Goal: Information Seeking & Learning: Learn about a topic

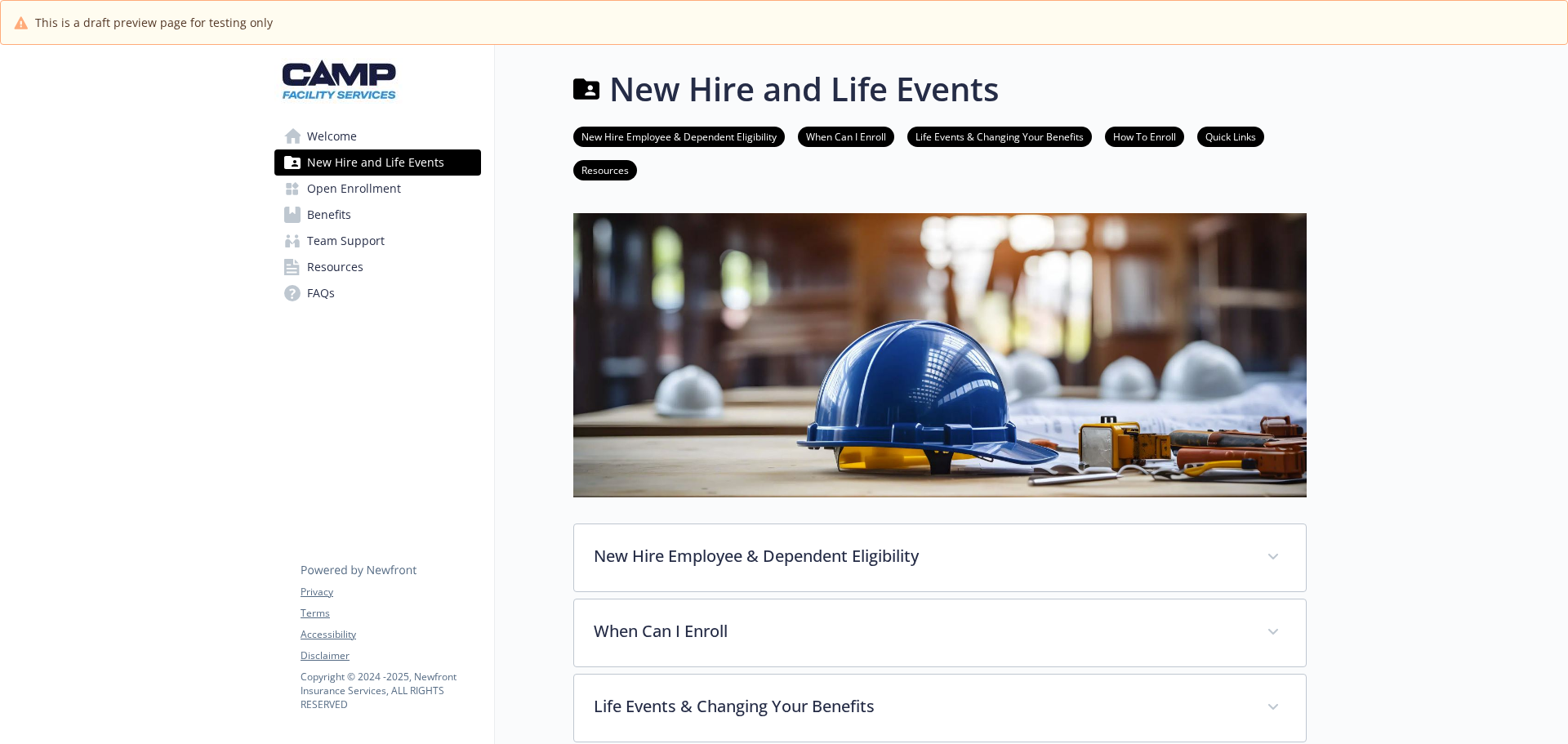
click at [346, 217] on span "Benefits" at bounding box center [329, 215] width 44 height 26
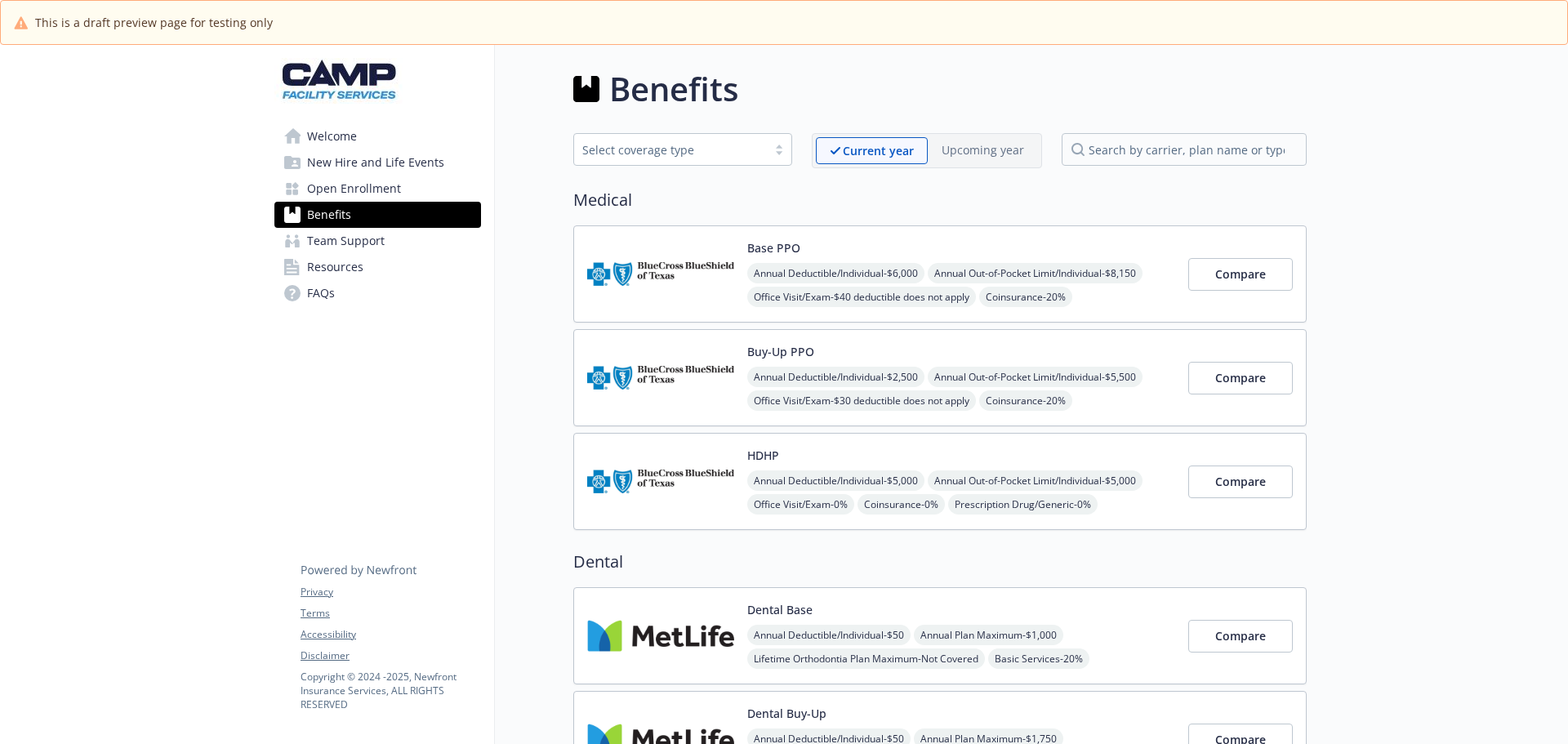
click at [669, 264] on img at bounding box center [660, 275] width 147 height 70
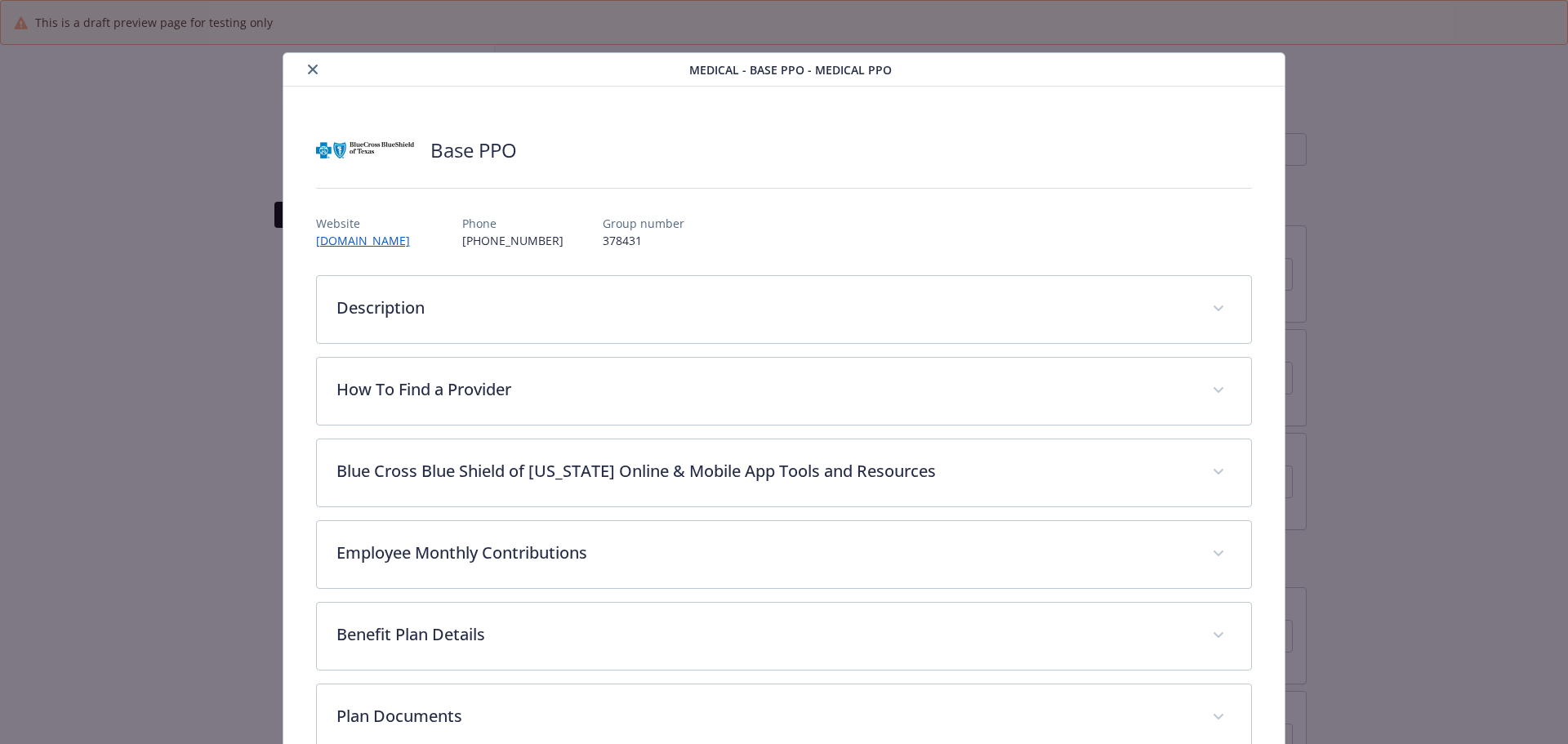
scroll to position [49, 0]
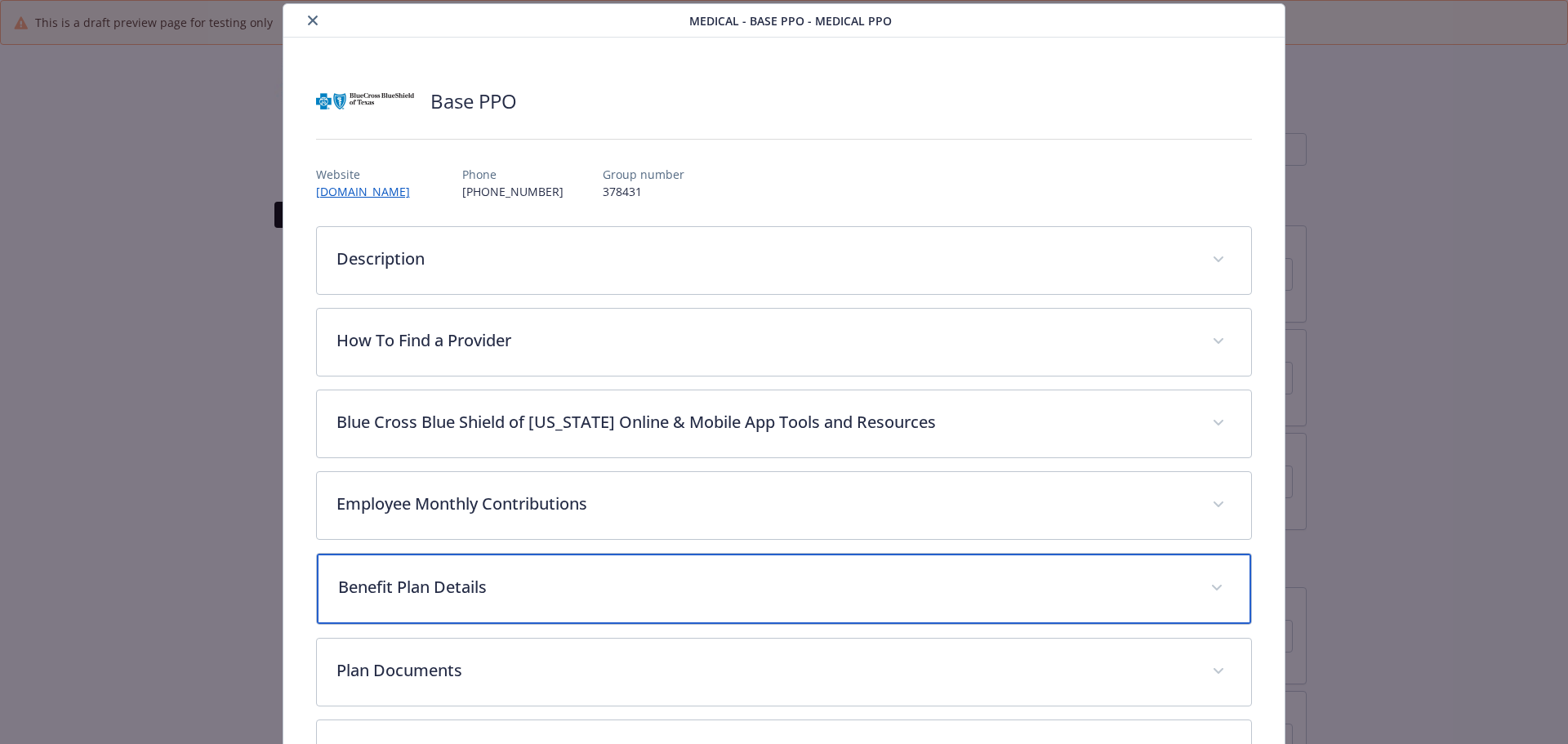
click at [500, 585] on p "Benefit Plan Details" at bounding box center [765, 587] width 853 height 25
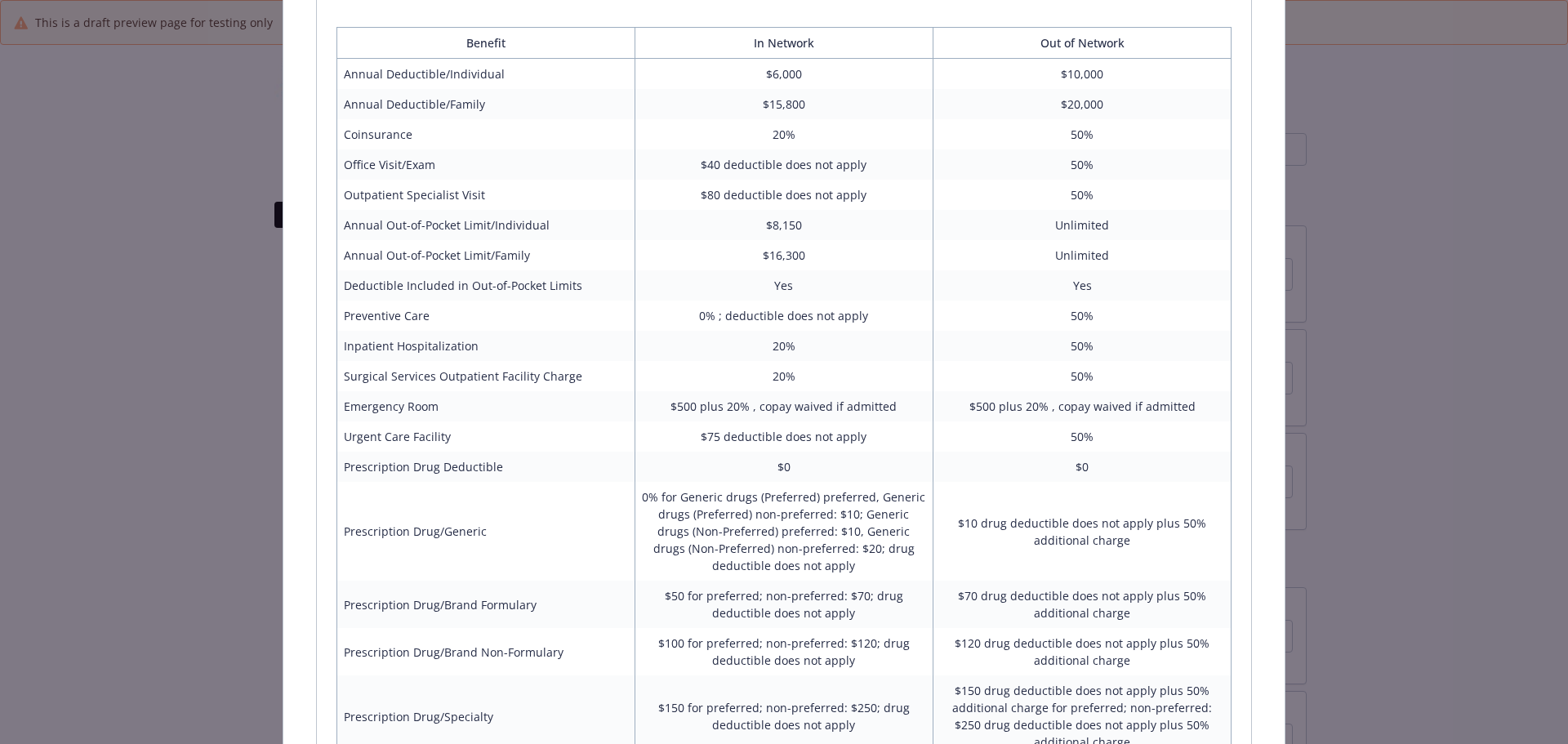
scroll to position [654, 0]
click at [1052, 540] on td "$10 drug deductible does not apply plus 50% additional charge" at bounding box center [1083, 532] width 298 height 98
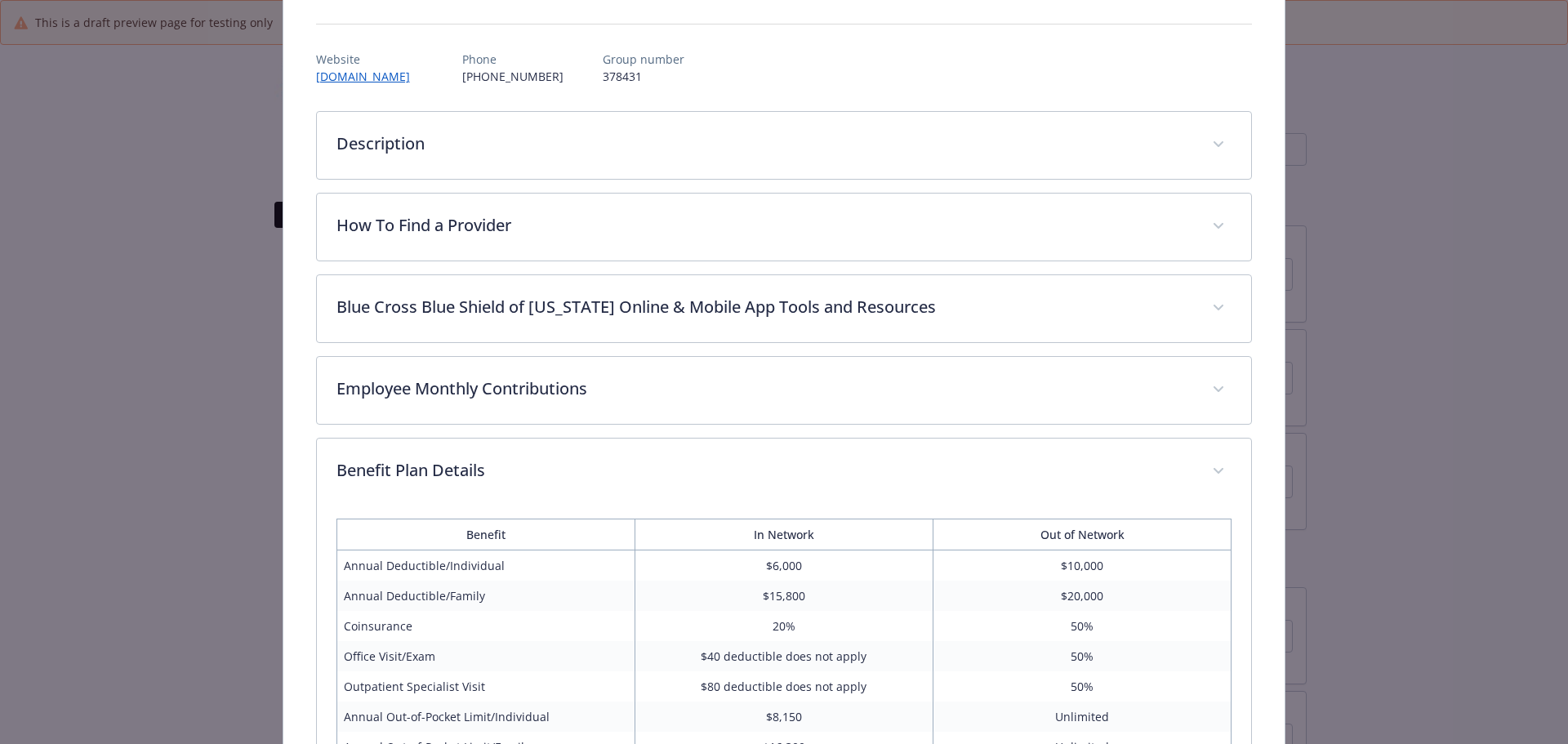
scroll to position [0, 0]
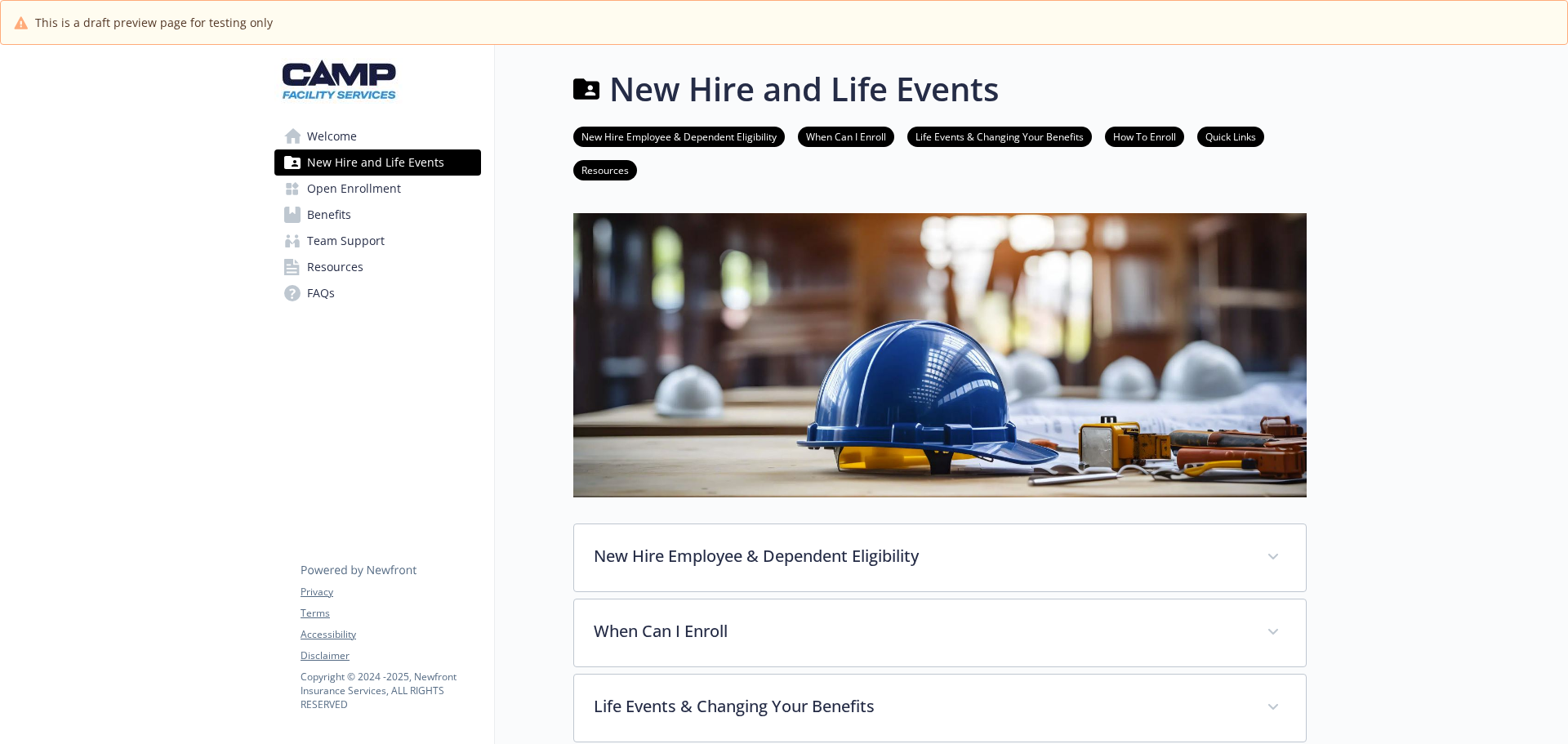
click at [329, 216] on span "Benefits" at bounding box center [329, 215] width 44 height 26
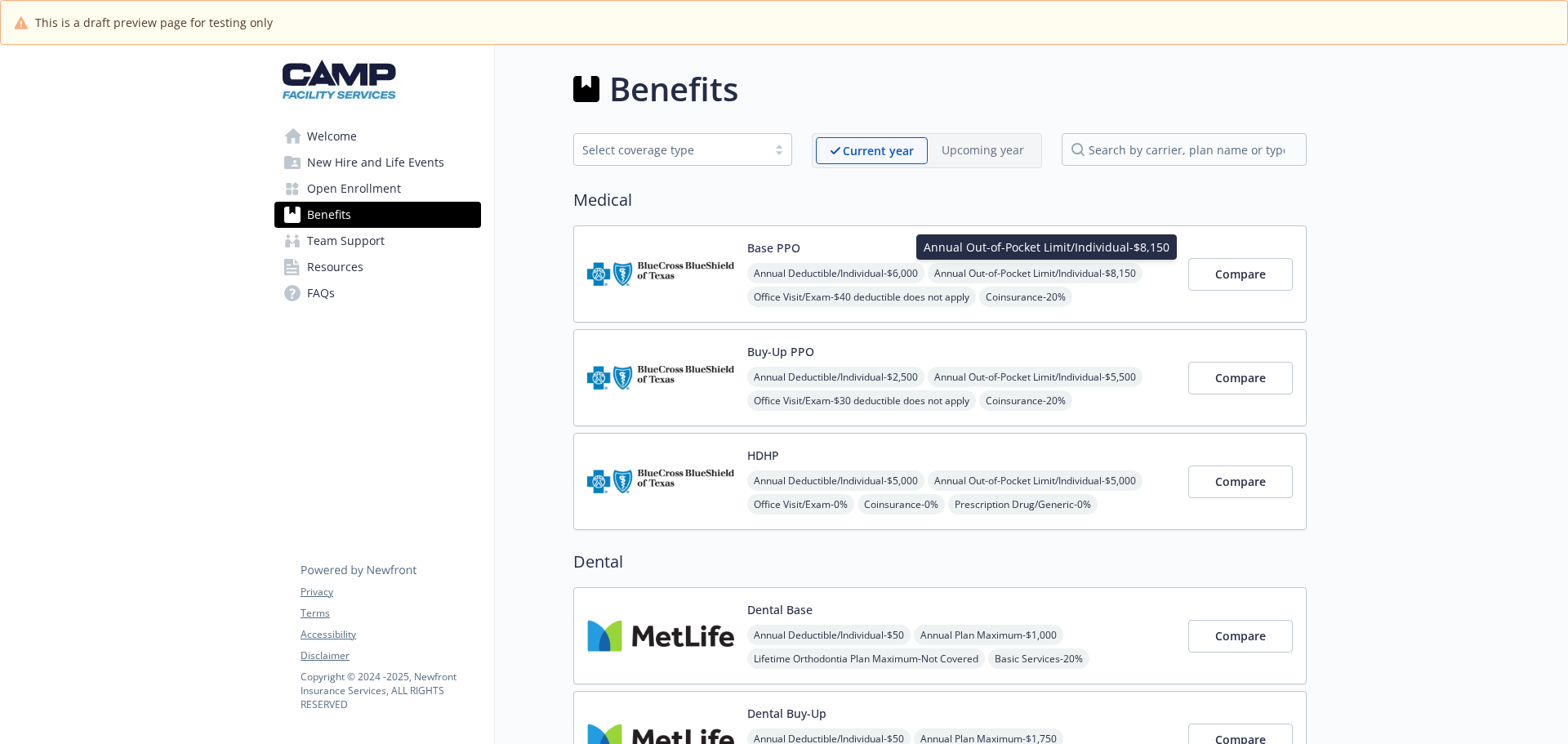
click at [1023, 281] on span "Annual Out-of-Pocket Limit/Individual - $8,150" at bounding box center [1035, 273] width 215 height 21
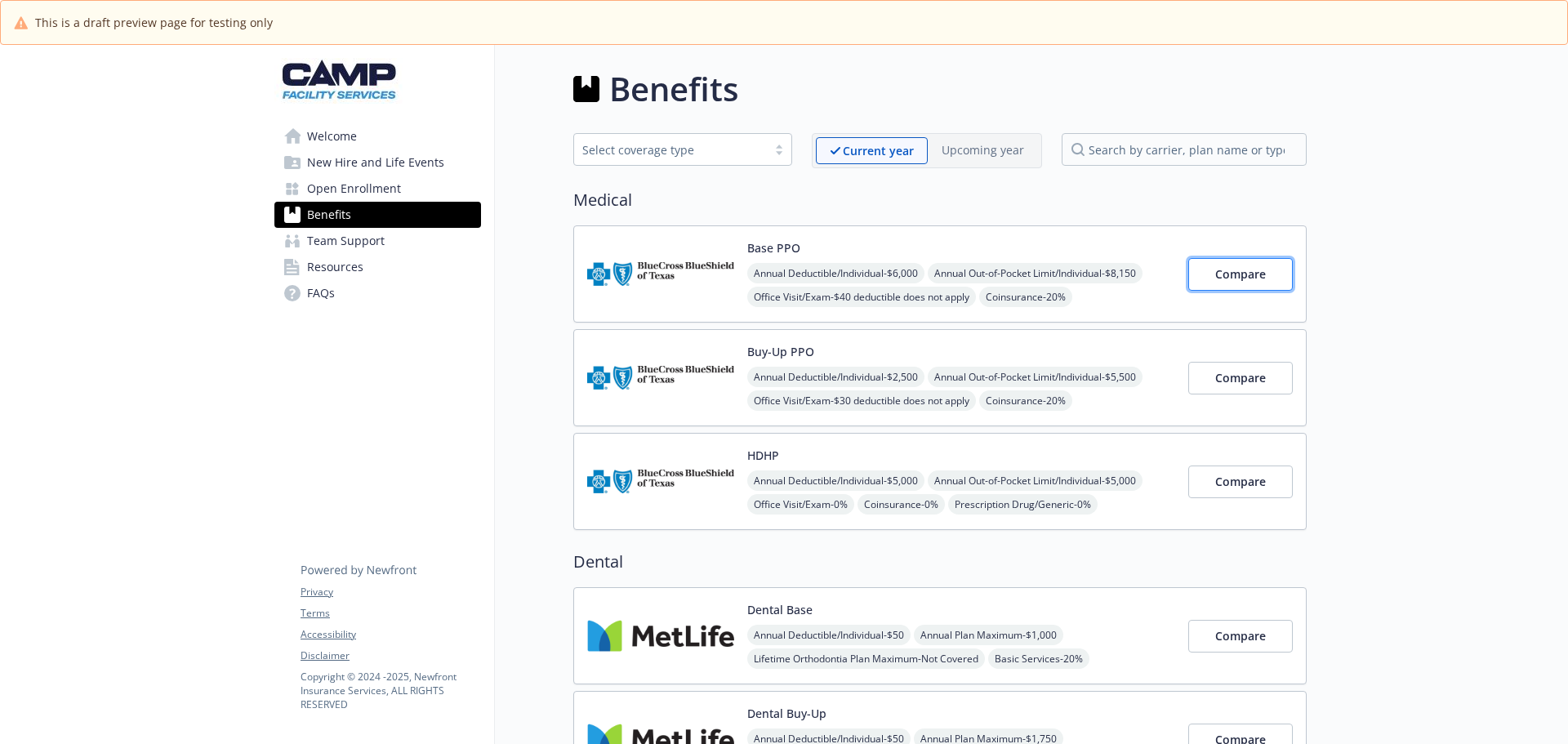
click at [1237, 275] on span "Compare" at bounding box center [1240, 275] width 51 height 16
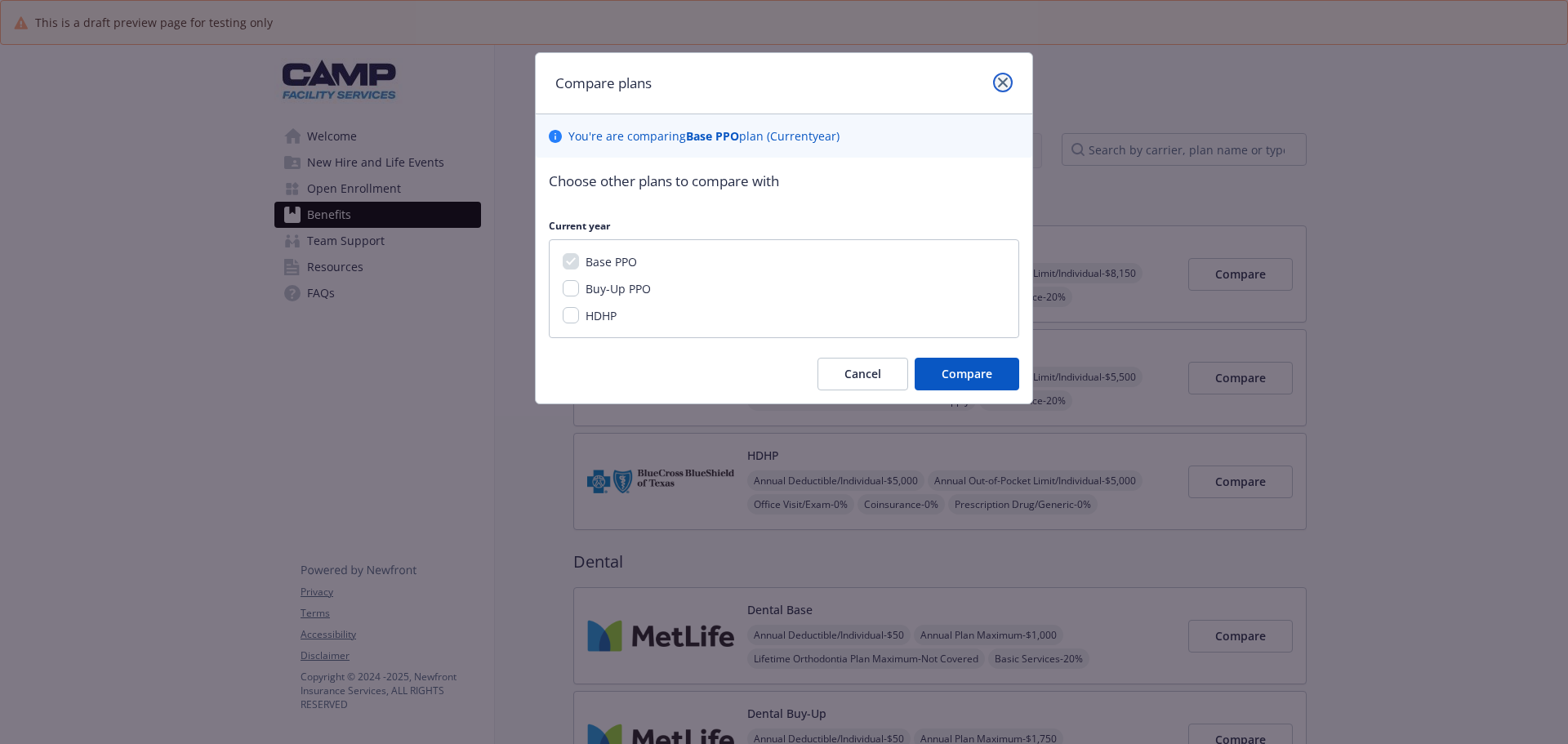
click at [1007, 80] on link "close" at bounding box center [1003, 83] width 20 height 20
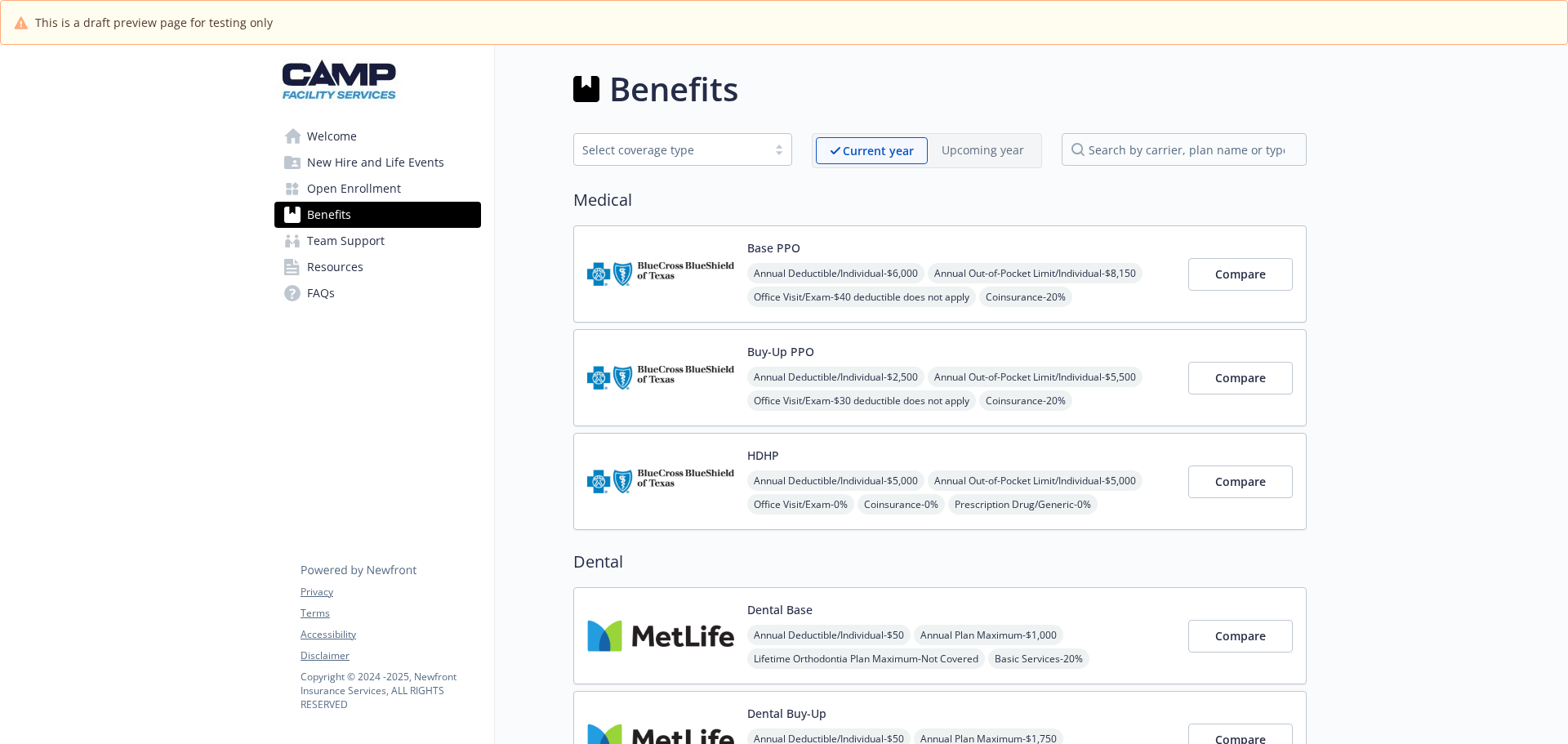
click at [980, 278] on span "Annual Out-of-Pocket Limit/Individual - $8,150" at bounding box center [1035, 273] width 215 height 21
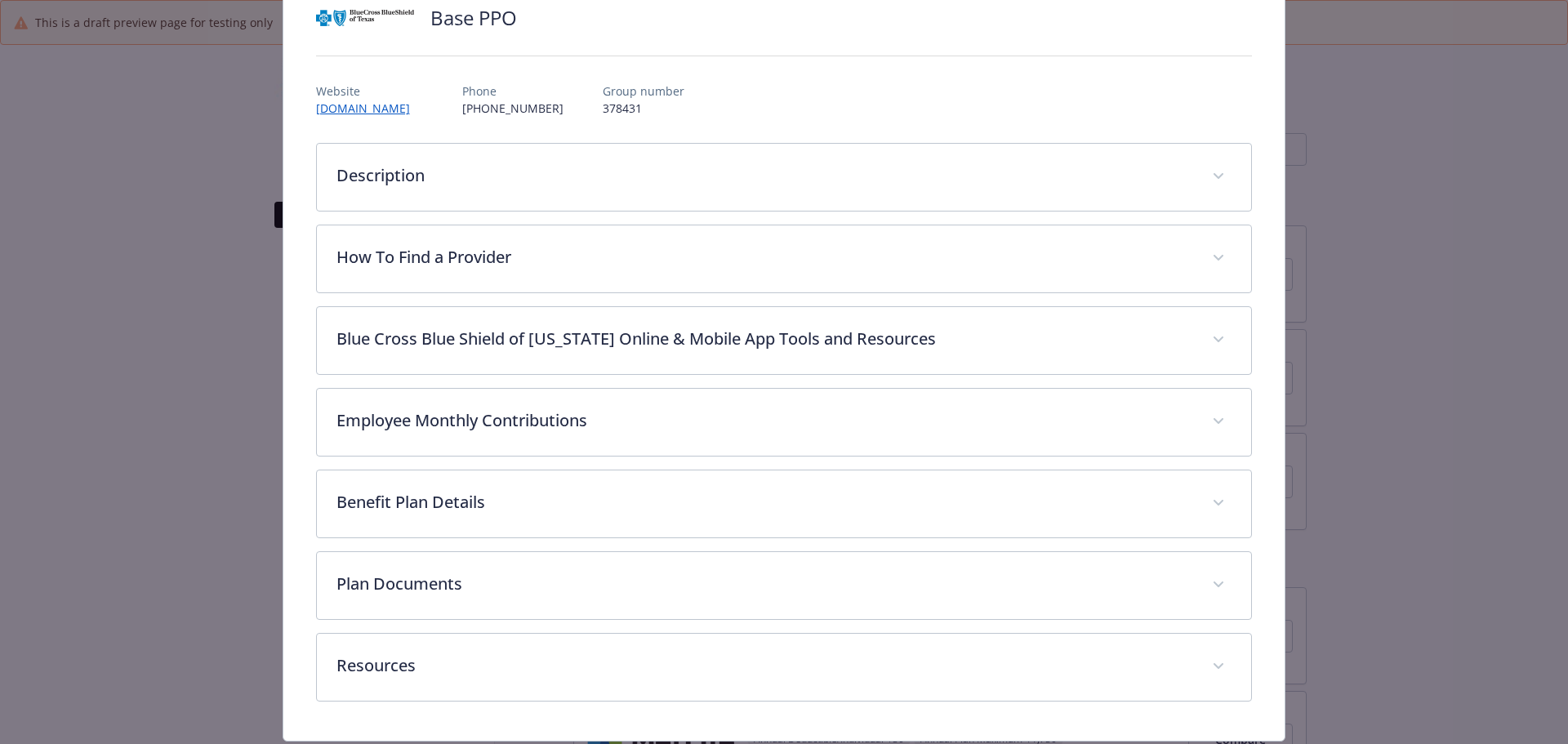
scroll to position [182, 0]
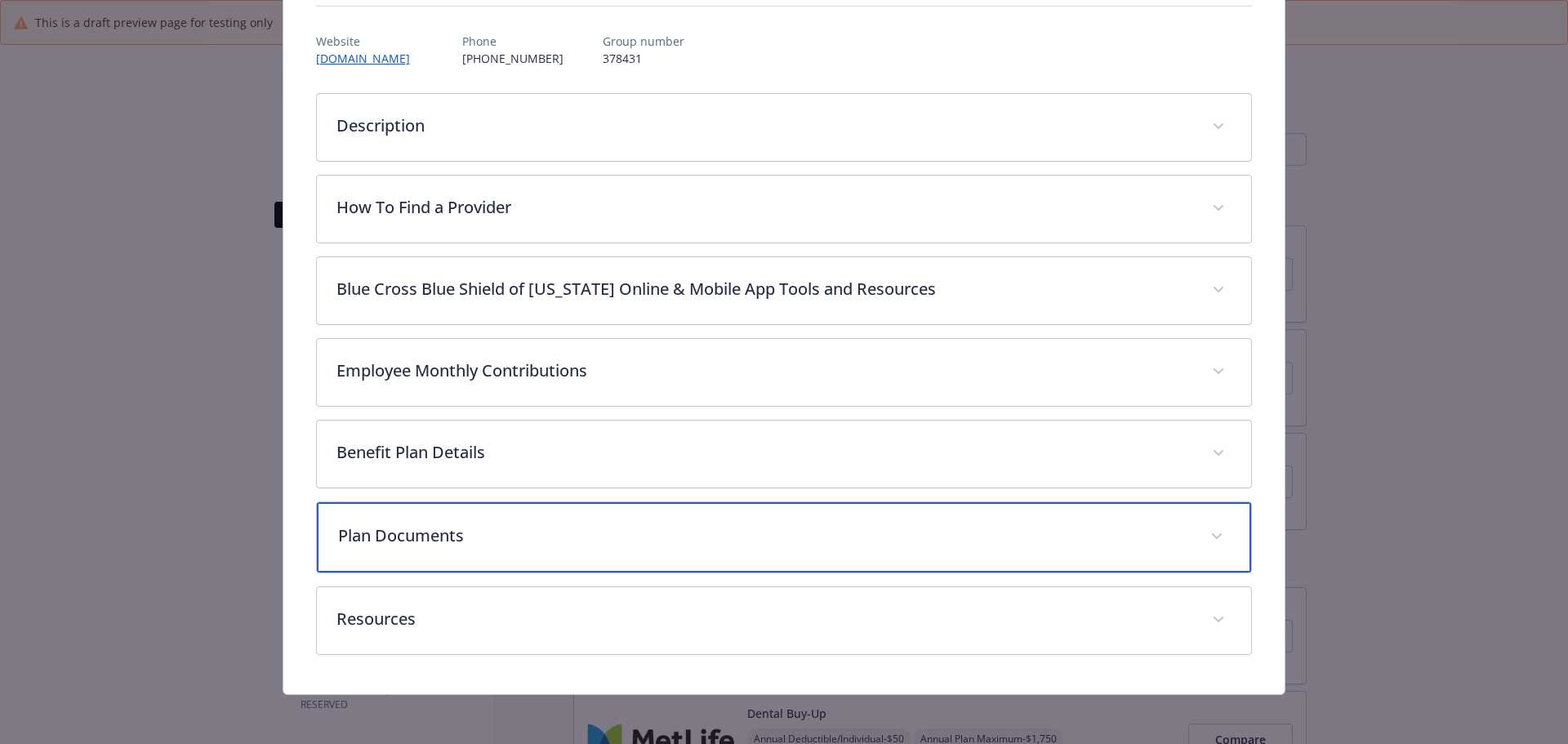
click at [427, 539] on p "Plan Documents" at bounding box center [765, 535] width 853 height 25
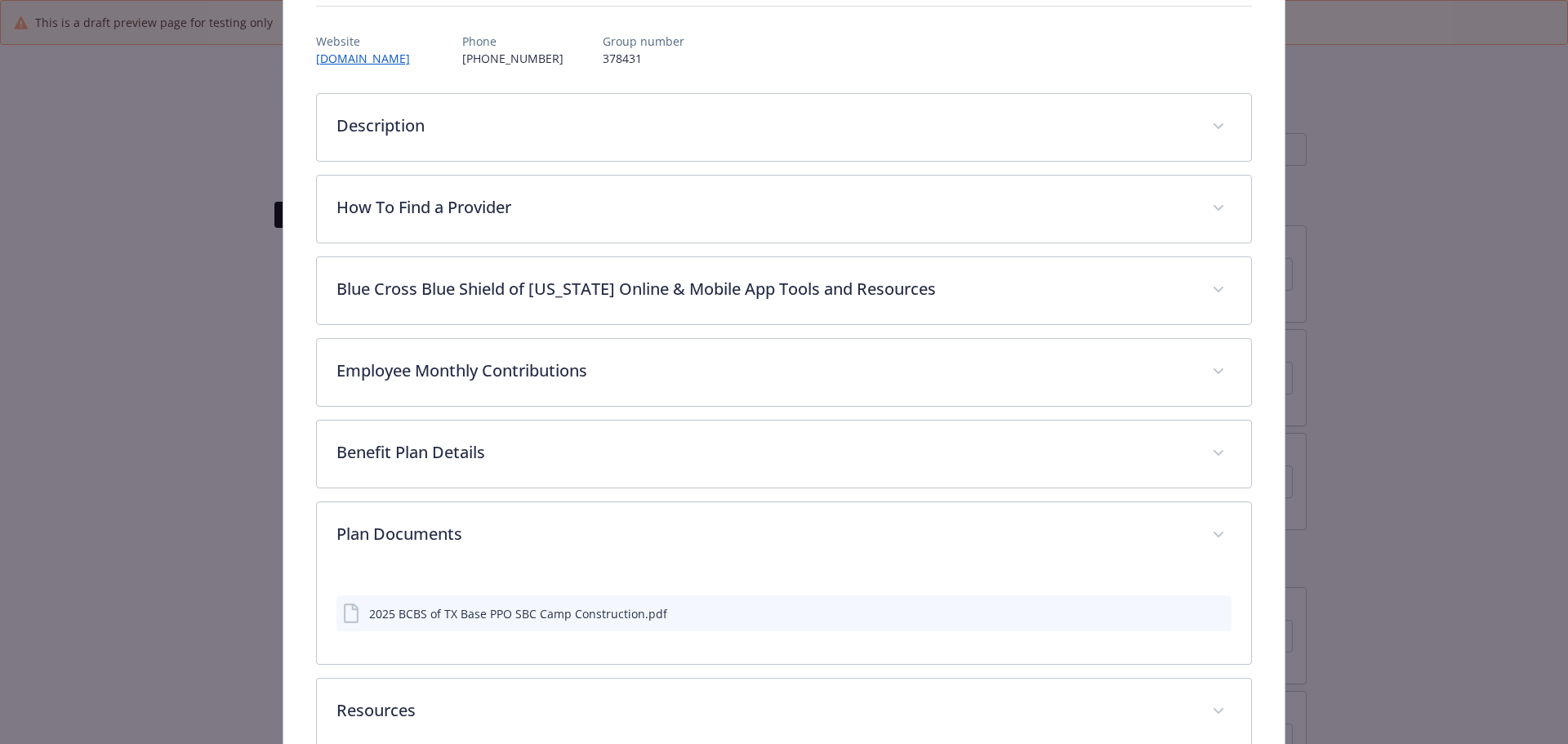
click at [365, 621] on div "2025 BCBS of TX Base PPO SBC Camp Construction.pdf" at bounding box center [505, 614] width 324 height 20
click at [1211, 608] on icon "preview file" at bounding box center [1215, 612] width 15 height 11
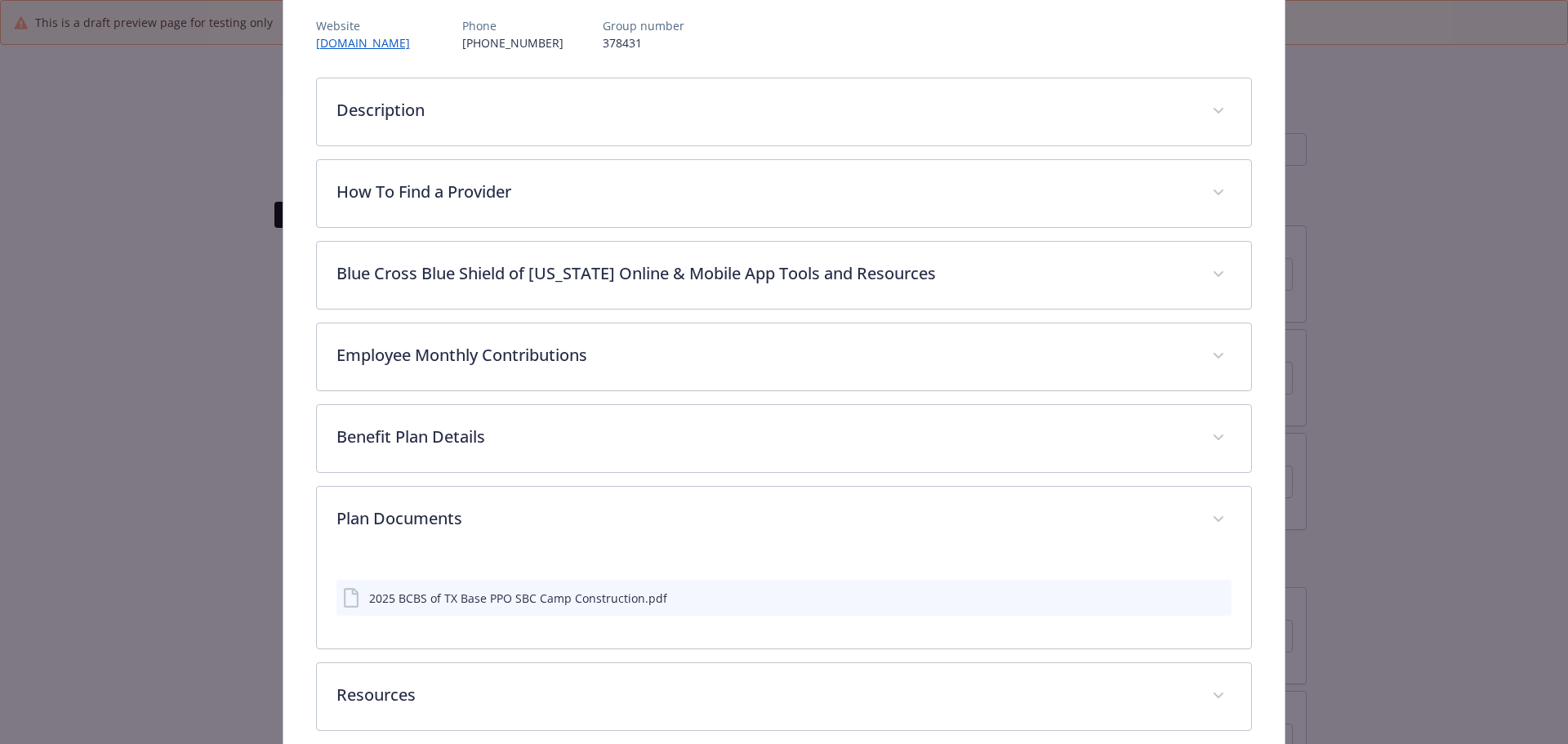
scroll to position [277, 0]
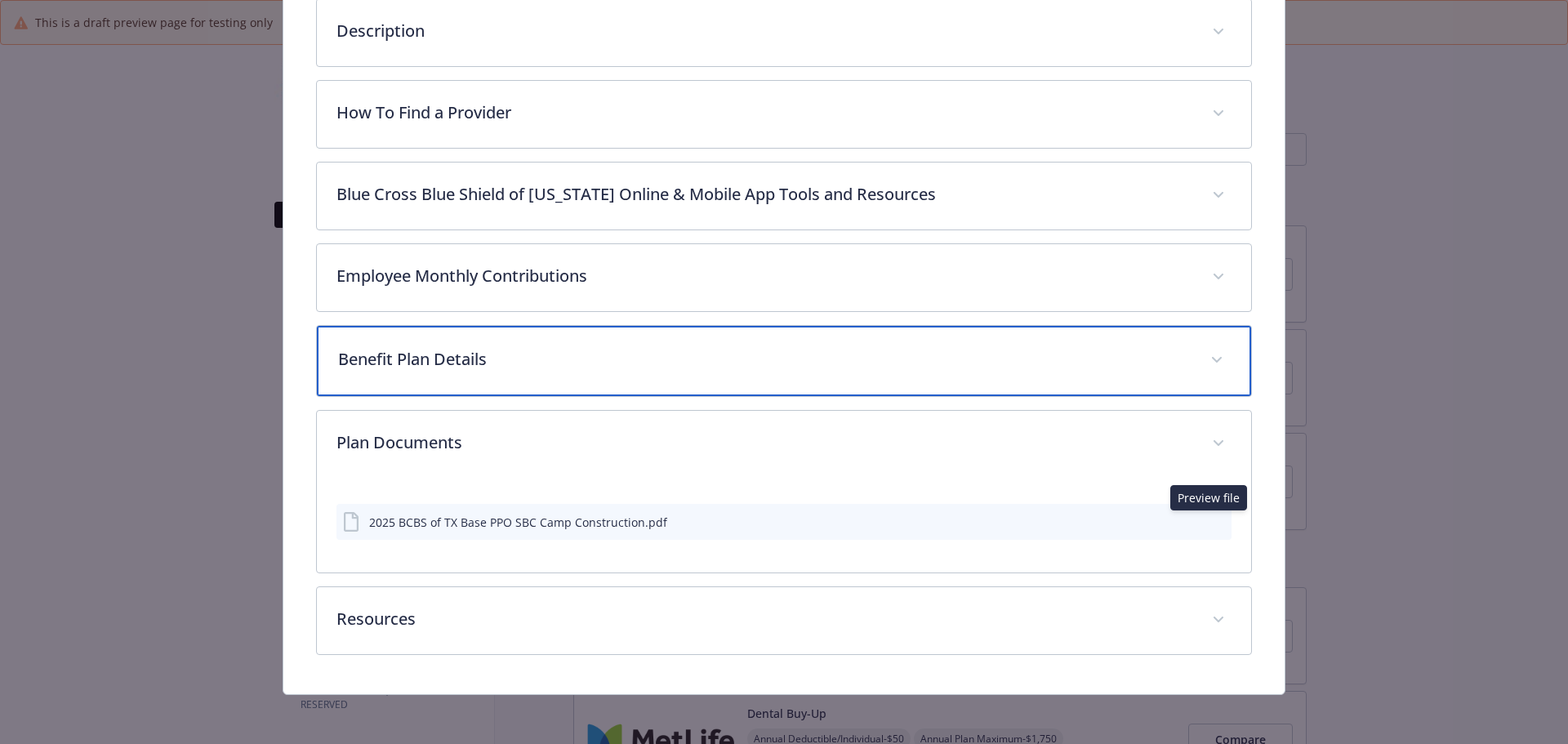
click at [417, 358] on p "Benefit Plan Details" at bounding box center [765, 359] width 853 height 25
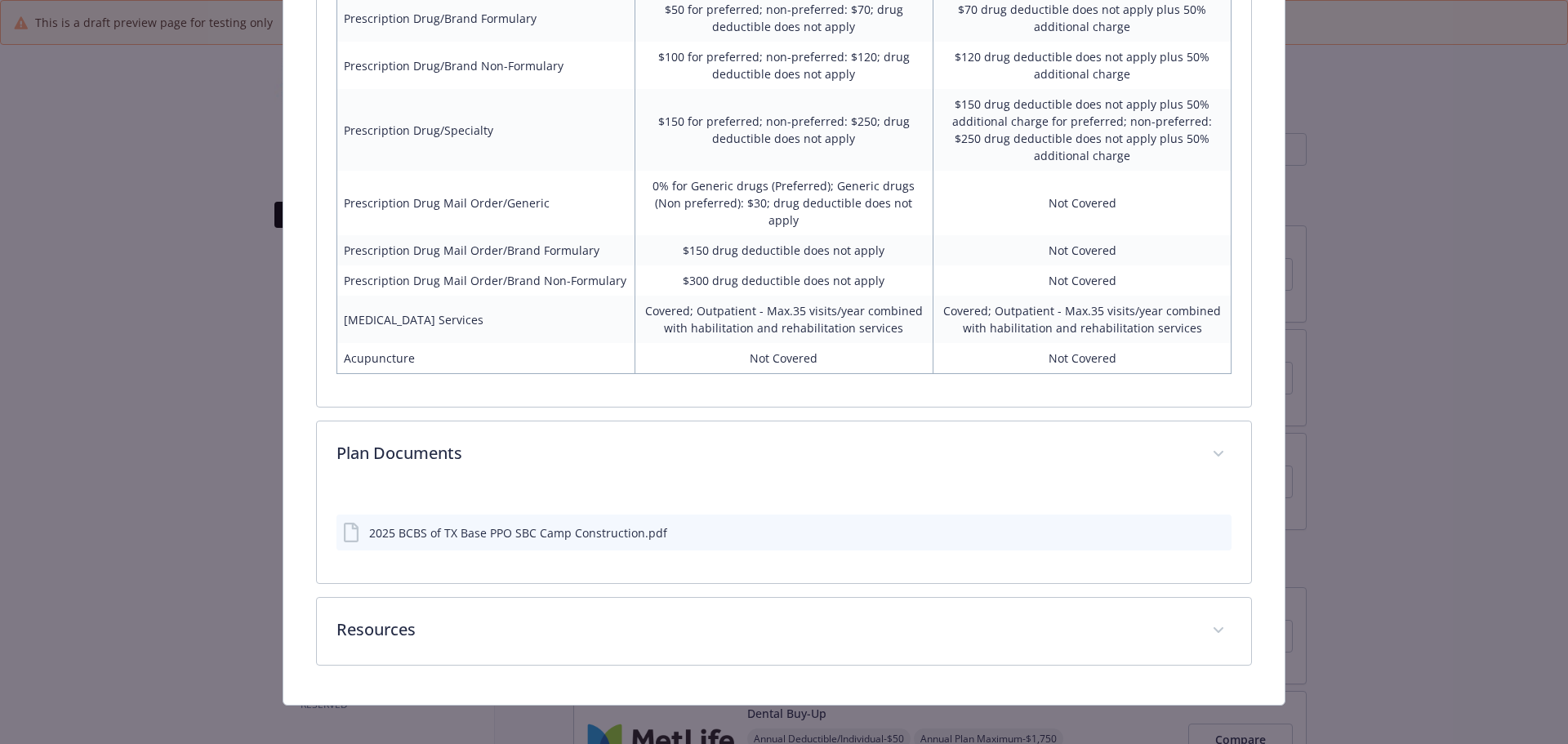
scroll to position [1239, 0]
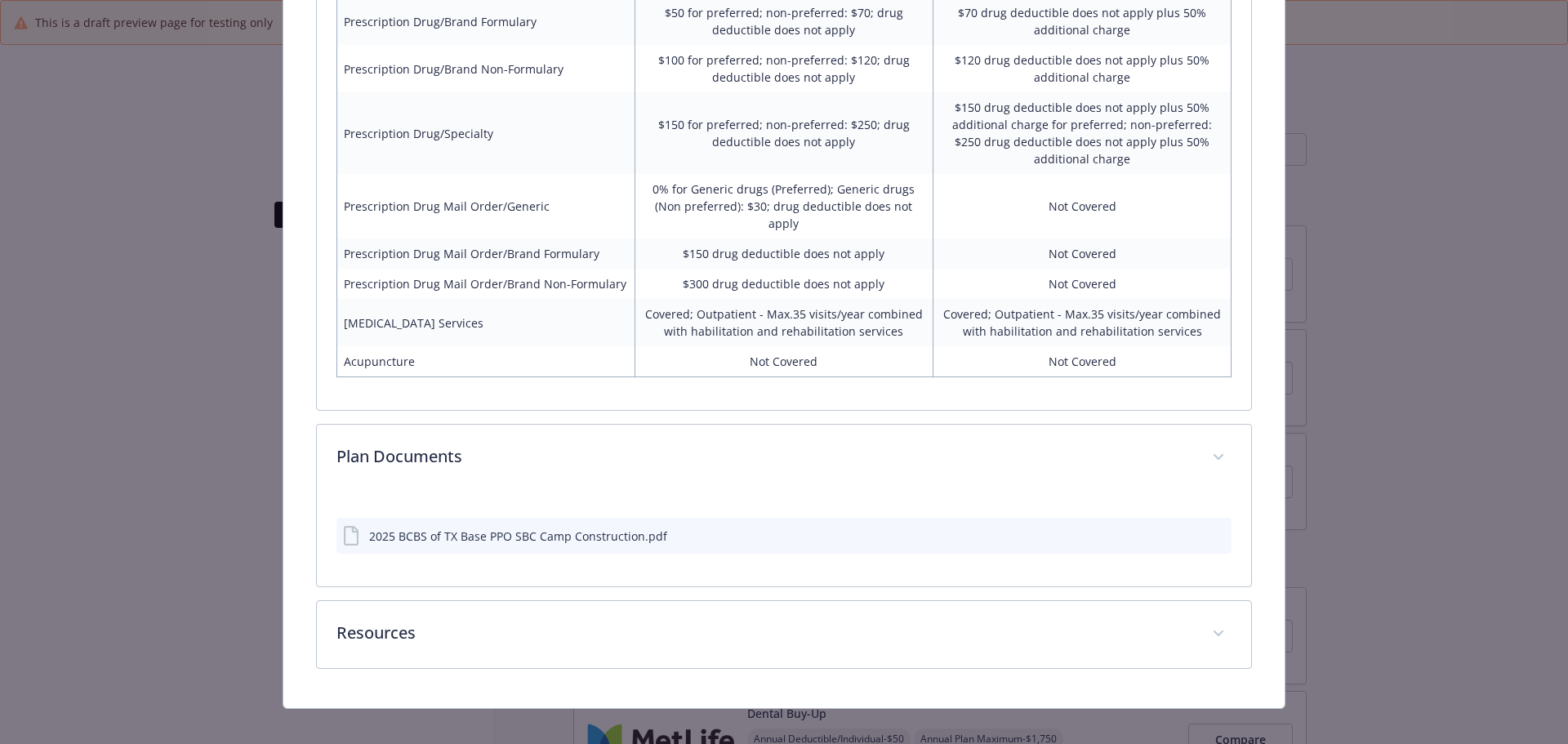
click at [449, 528] on div "2025 BCBS of TX Base PPO SBC Camp Construction.pdf" at bounding box center [505, 536] width 324 height 20
click at [1208, 529] on icon "preview file" at bounding box center [1215, 534] width 15 height 11
